Goal: Information Seeking & Learning: Learn about a topic

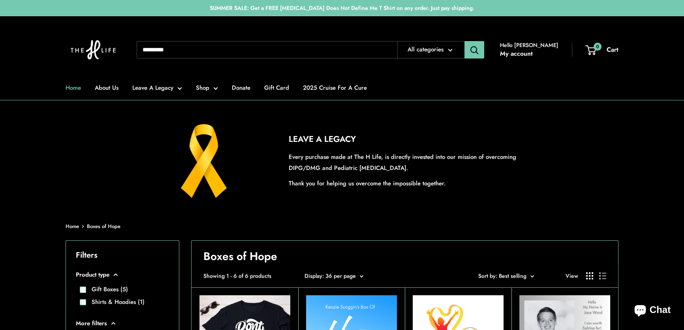
click at [71, 89] on link "Home" at bounding box center [73, 87] width 15 height 11
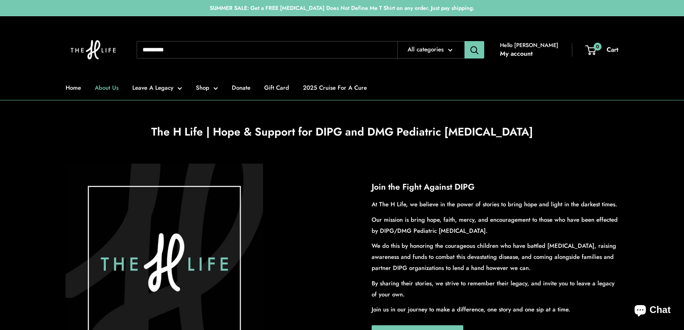
click at [108, 86] on link "About Us" at bounding box center [107, 87] width 24 height 11
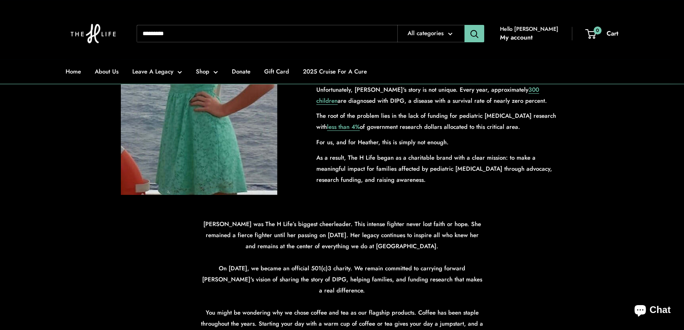
scroll to position [215, 0]
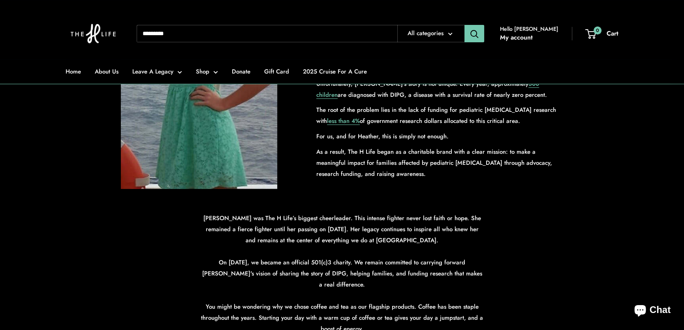
click at [197, 35] on input "Search..." at bounding box center [267, 33] width 261 height 17
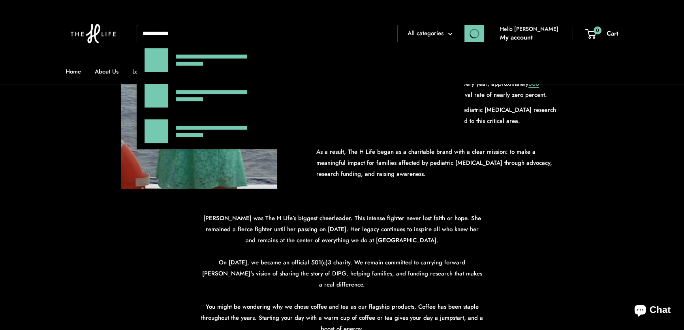
type input "**********"
click at [465, 25] on button "Search" at bounding box center [475, 33] width 20 height 17
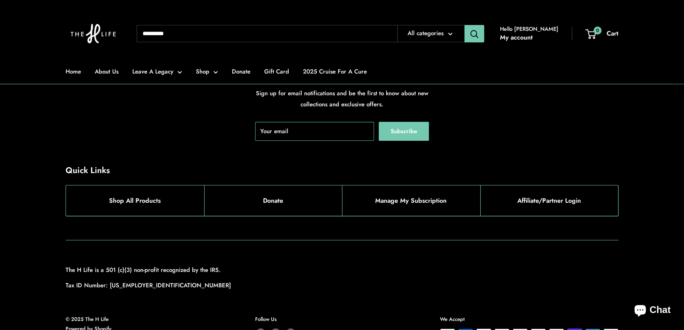
scroll to position [645, 0]
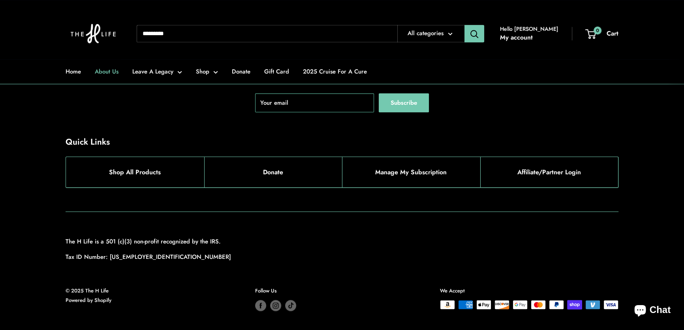
click at [106, 66] on link "About Us" at bounding box center [107, 71] width 24 height 11
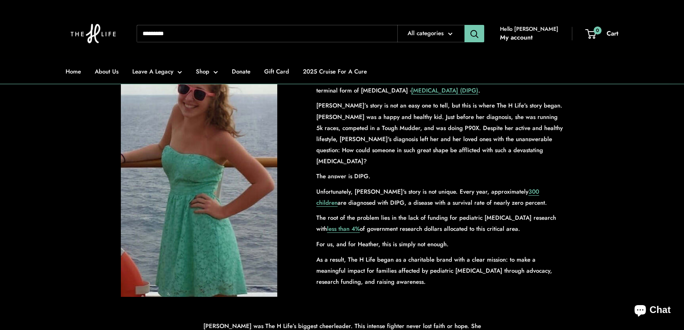
scroll to position [36, 0]
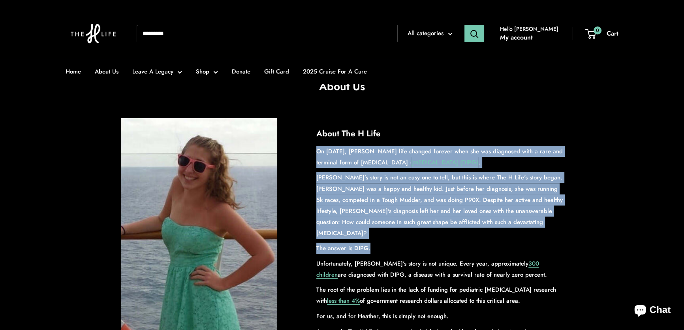
drag, startPoint x: 316, startPoint y: 157, endPoint x: 432, endPoint y: 235, distance: 139.5
click at [432, 235] on div "On [DATE], [PERSON_NAME] life changed forever when she was diagnosed with a rar…" at bounding box center [439, 252] width 247 height 213
copy div "On [DATE], [PERSON_NAME] life changed forever when she was diagnosed with a rar…"
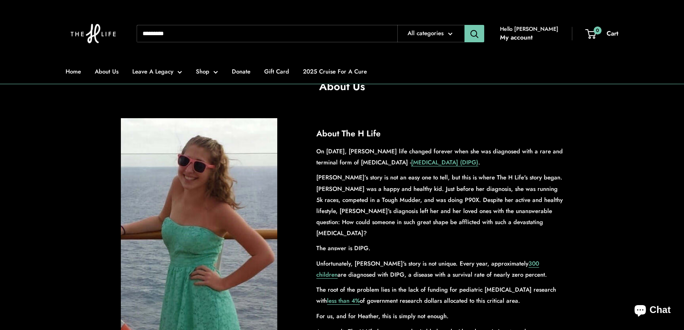
click at [584, 253] on div "About The H Life On [DATE], [PERSON_NAME] life changed forever when she was dia…" at bounding box center [342, 243] width 553 height 250
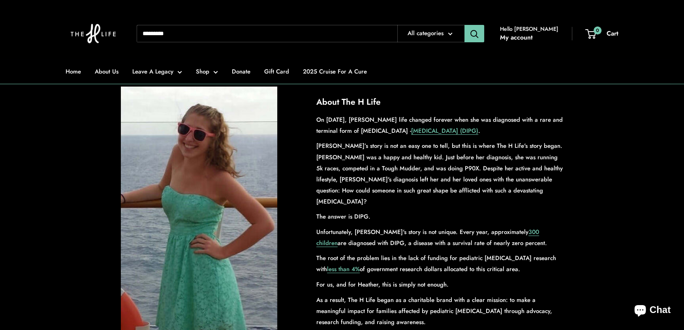
scroll to position [143, 0]
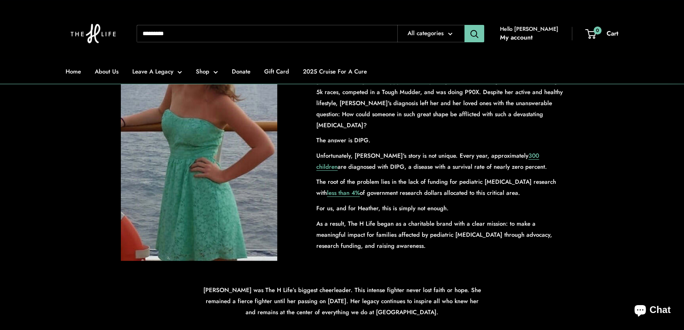
click at [584, 253] on div "About The H Life On October 25, 2013, Heather Serafin's life changed forever wh…" at bounding box center [342, 135] width 553 height 250
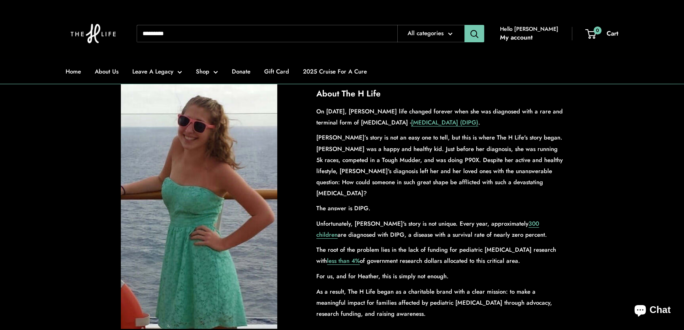
scroll to position [72, 0]
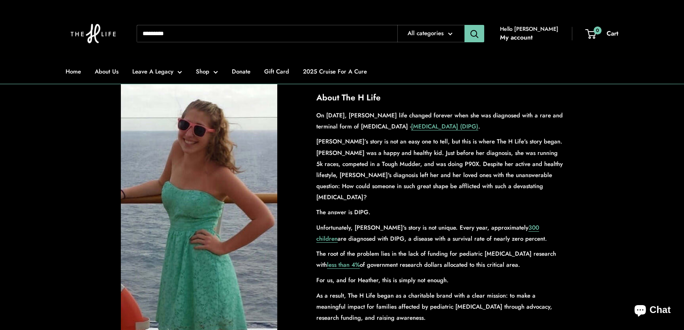
drag, startPoint x: 316, startPoint y: 120, endPoint x: 519, endPoint y: 228, distance: 230.6
click at [519, 228] on div "On October 25, 2013, Heather Serafin's life changed forever when she was diagno…" at bounding box center [439, 216] width 247 height 213
copy div "On October 25, 2013, Heather Serafin's life changed forever when she was diagno…"
click at [603, 213] on div "About The H Life On October 25, 2013, Heather Serafin's life changed forever wh…" at bounding box center [342, 207] width 553 height 250
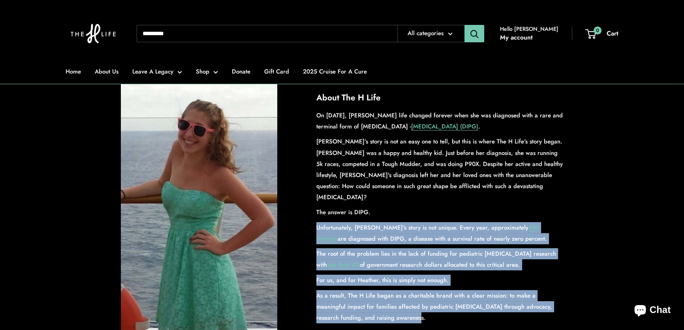
drag, startPoint x: 320, startPoint y: 221, endPoint x: 448, endPoint y: 306, distance: 153.1
click at [448, 306] on div "On October 25, 2013, Heather Serafin's life changed forever when she was diagno…" at bounding box center [439, 216] width 247 height 213
copy div "Unfortunately, Heather's story is not unique. Every year, approximately 300 chi…"
